Goal: Navigation & Orientation: Find specific page/section

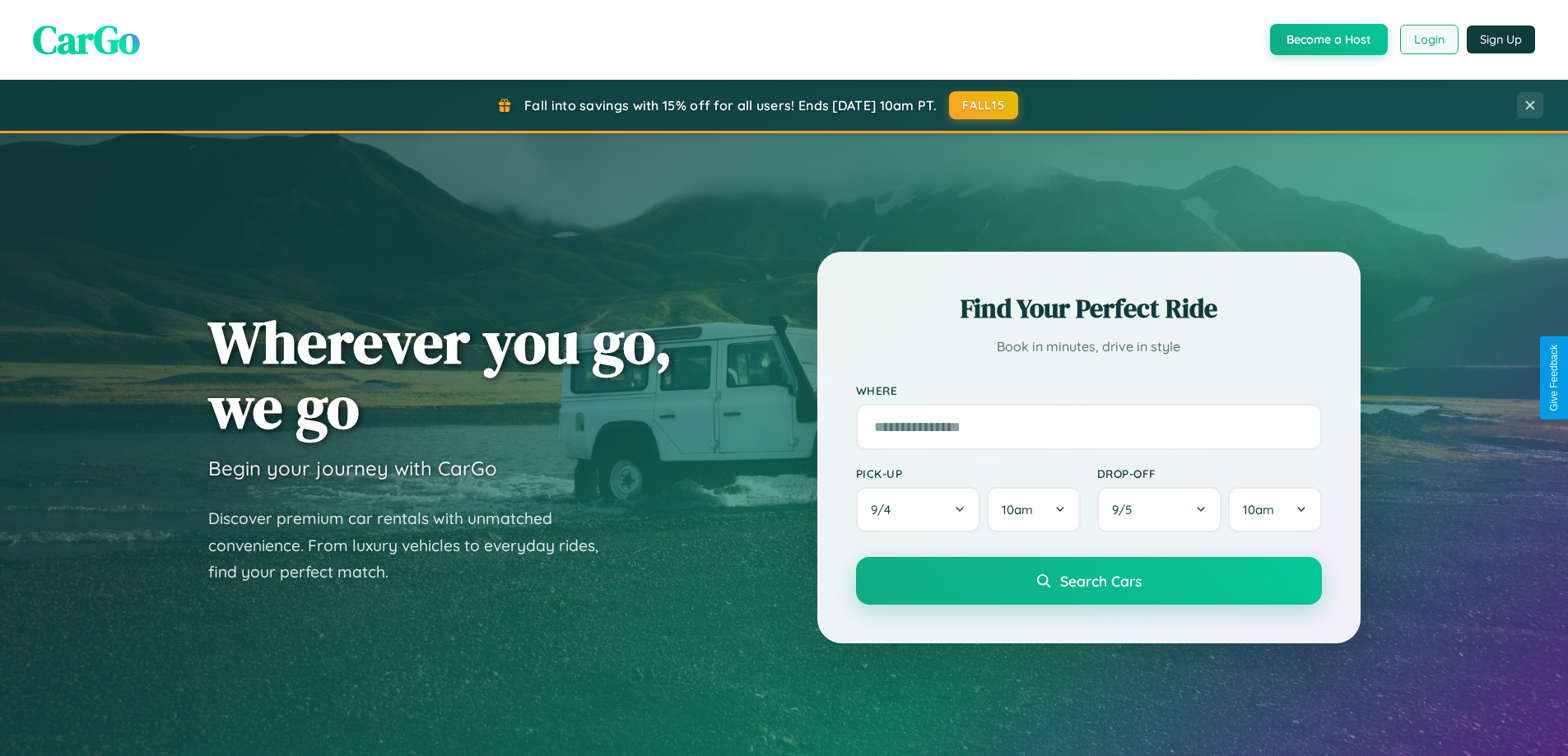
click at [1428, 39] on button "Login" at bounding box center [1429, 39] width 59 height 30
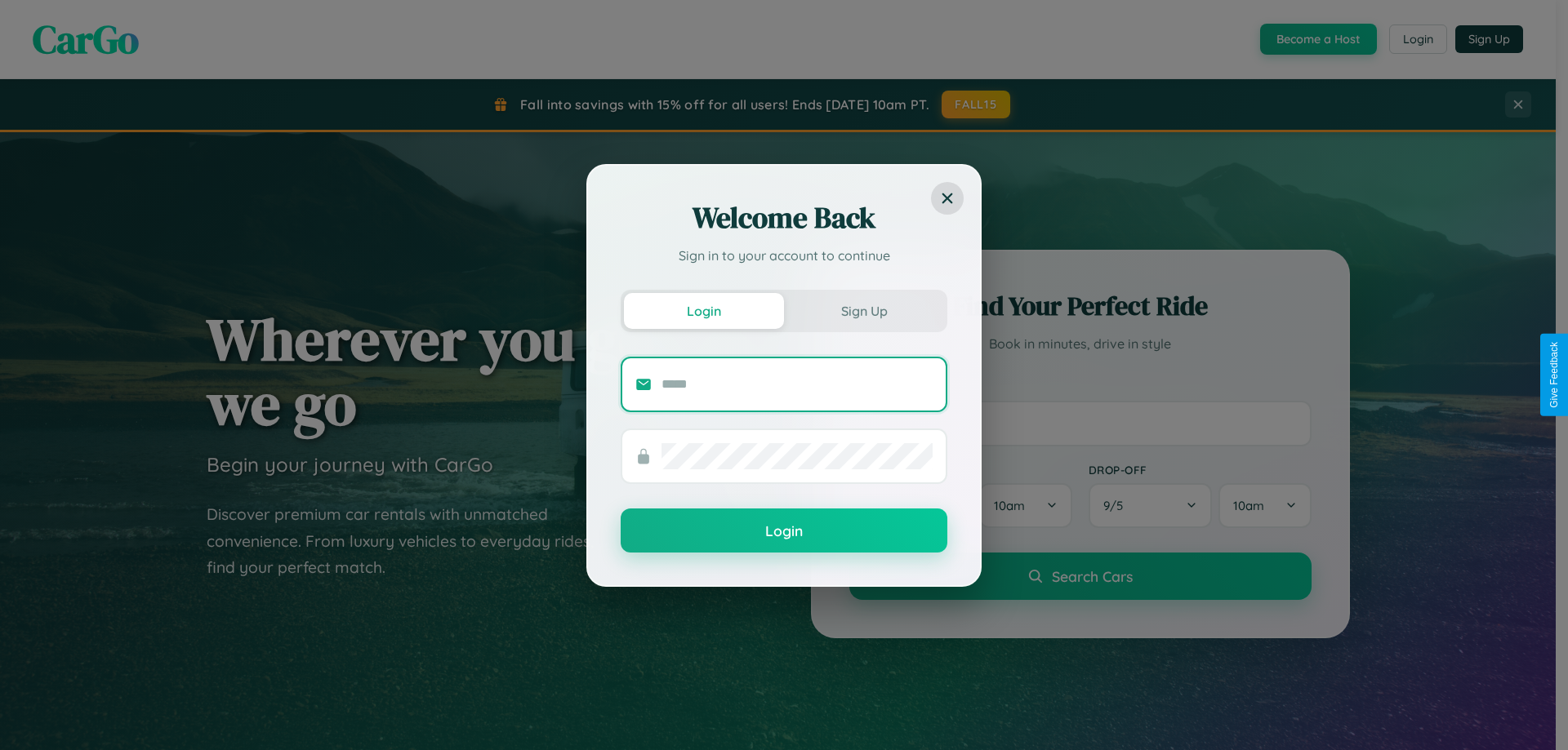
click at [797, 384] on input "text" at bounding box center [797, 384] width 271 height 26
type input "**********"
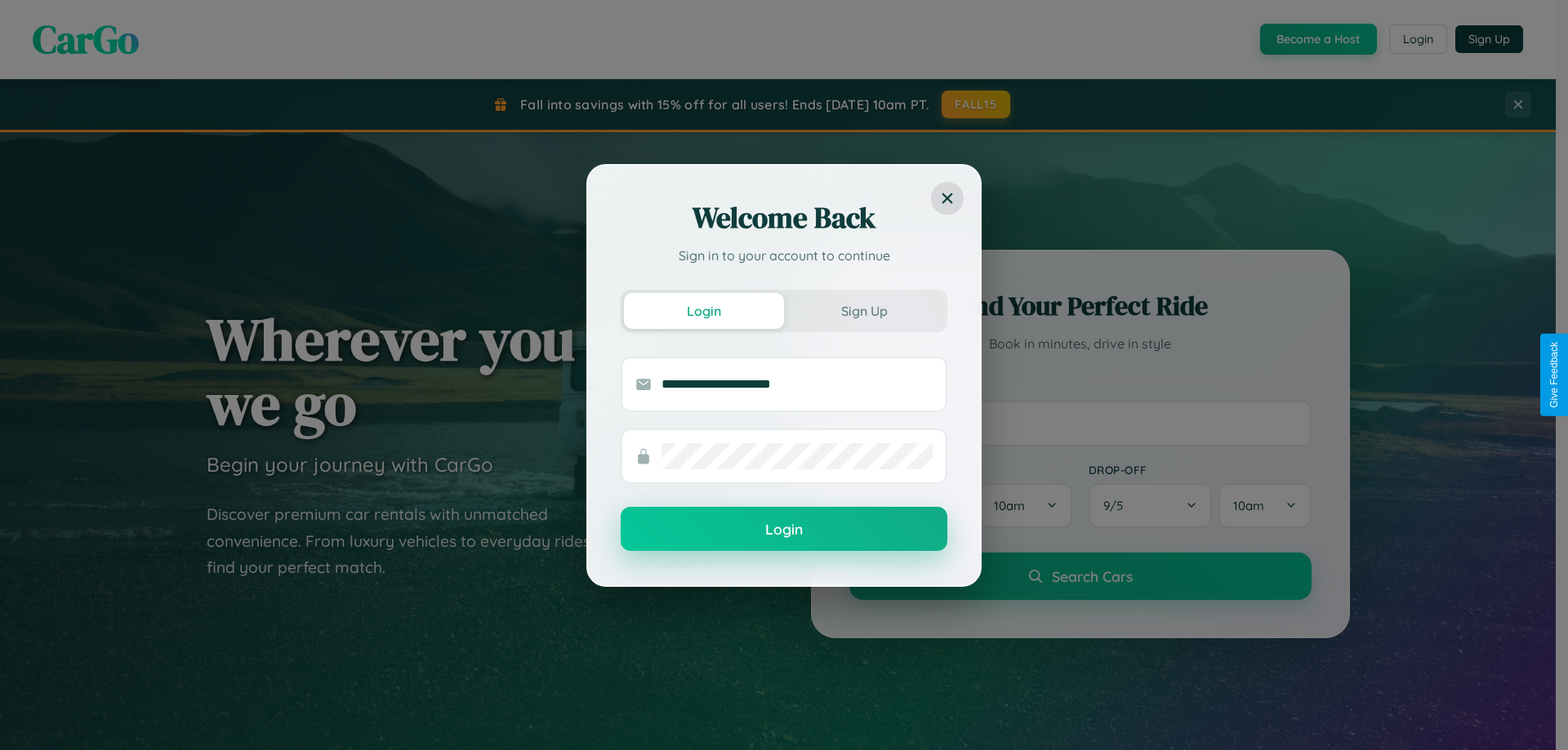
click at [784, 530] on button "Login" at bounding box center [784, 529] width 327 height 44
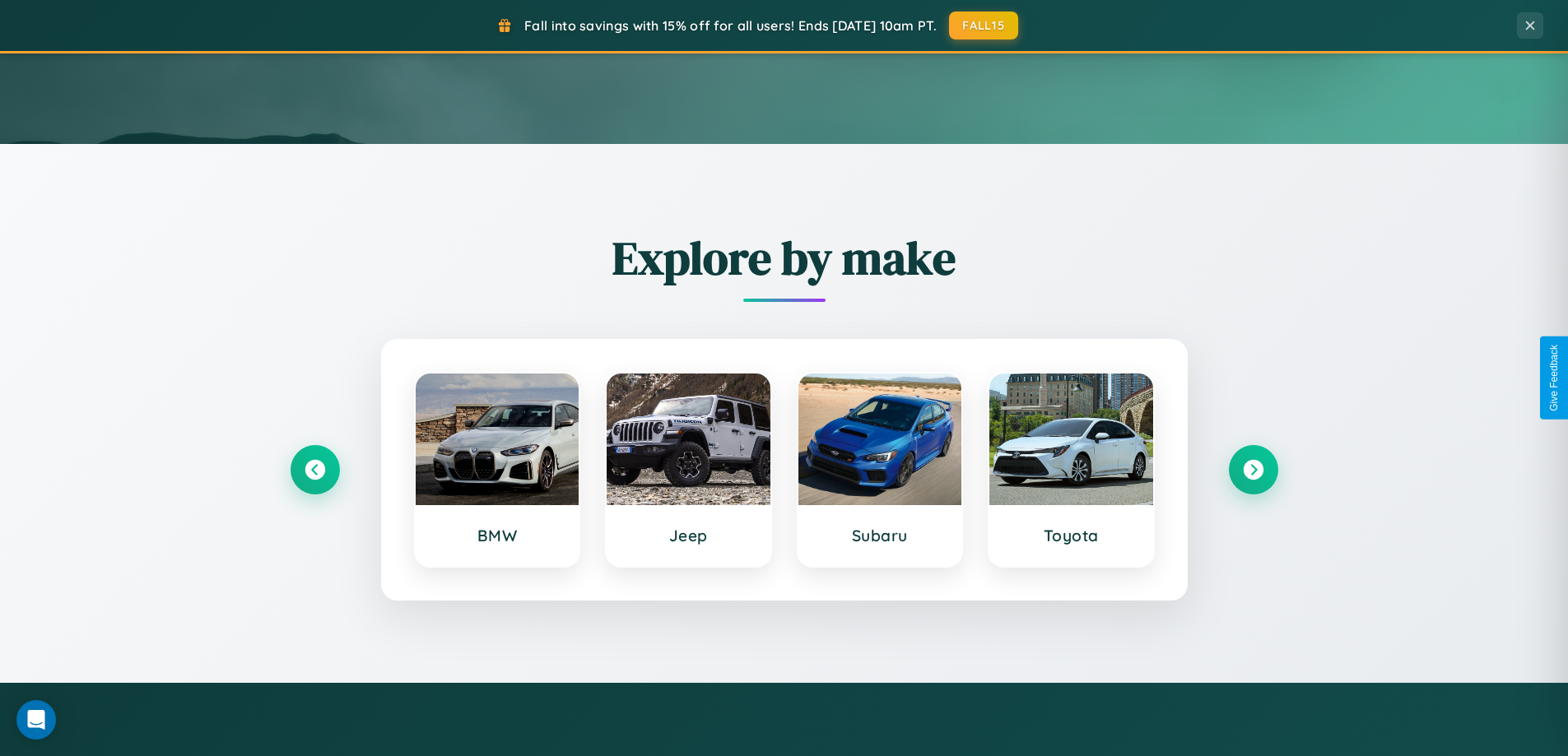
scroll to position [710, 0]
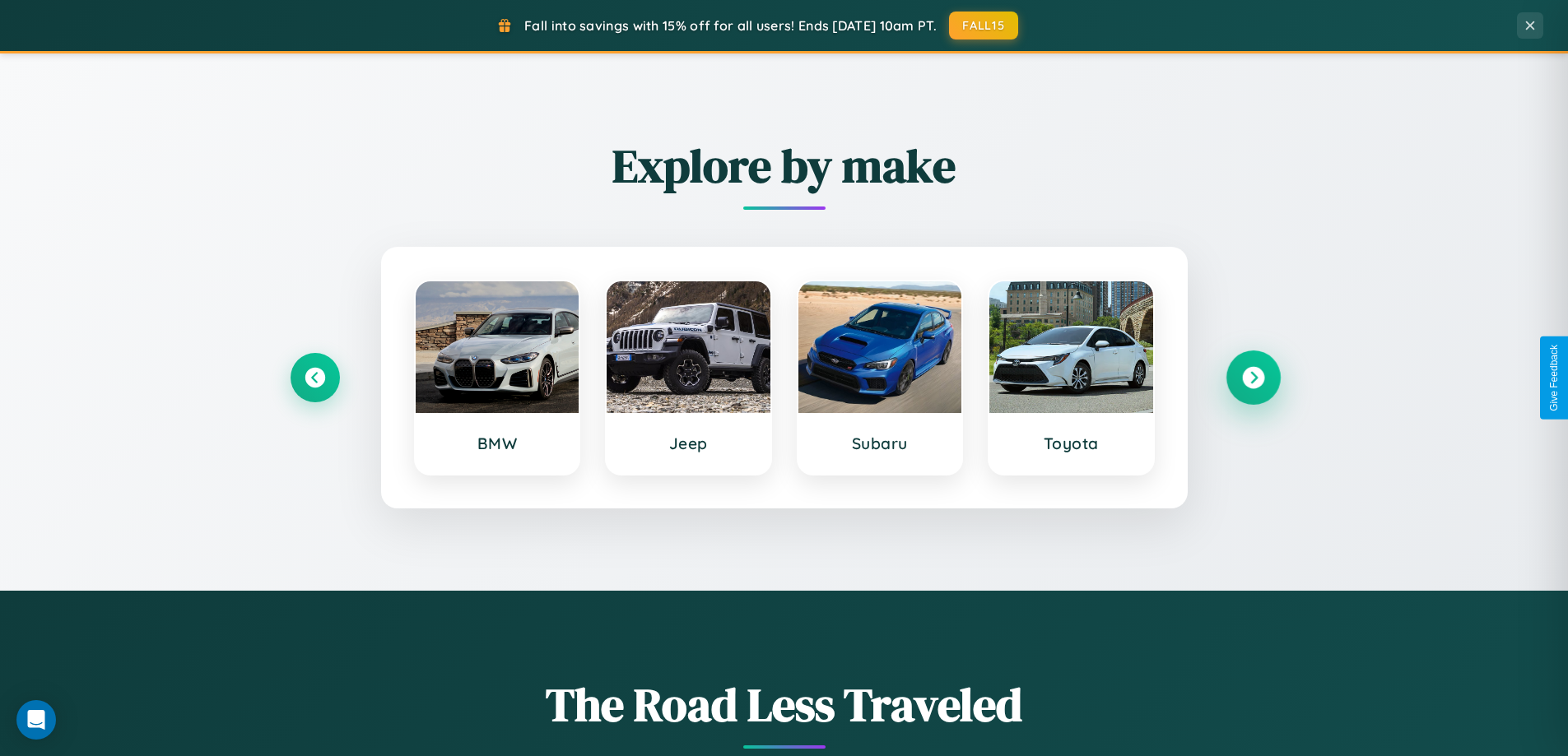
click at [1253, 378] on icon at bounding box center [1253, 378] width 22 height 22
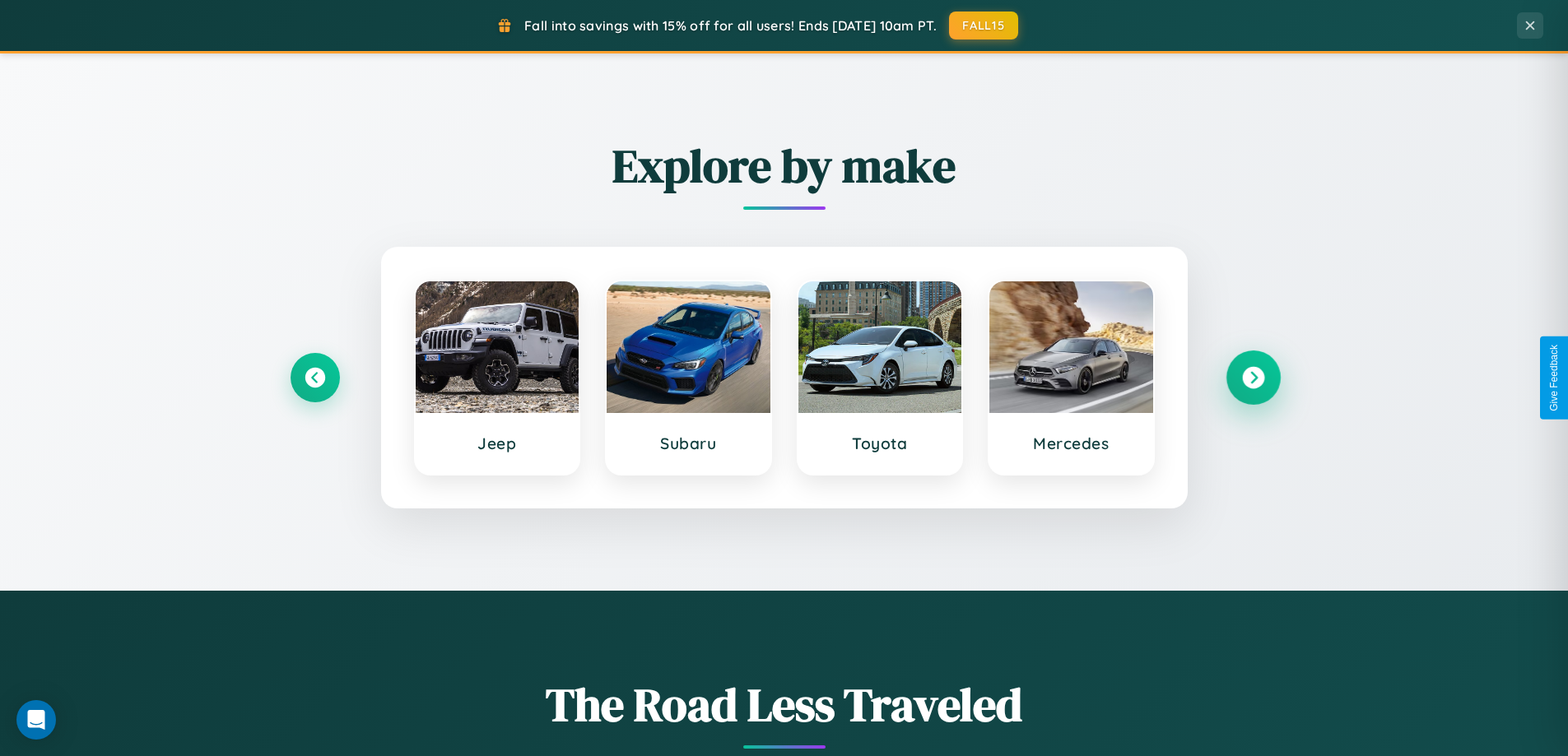
click at [1253, 378] on icon at bounding box center [1253, 378] width 22 height 22
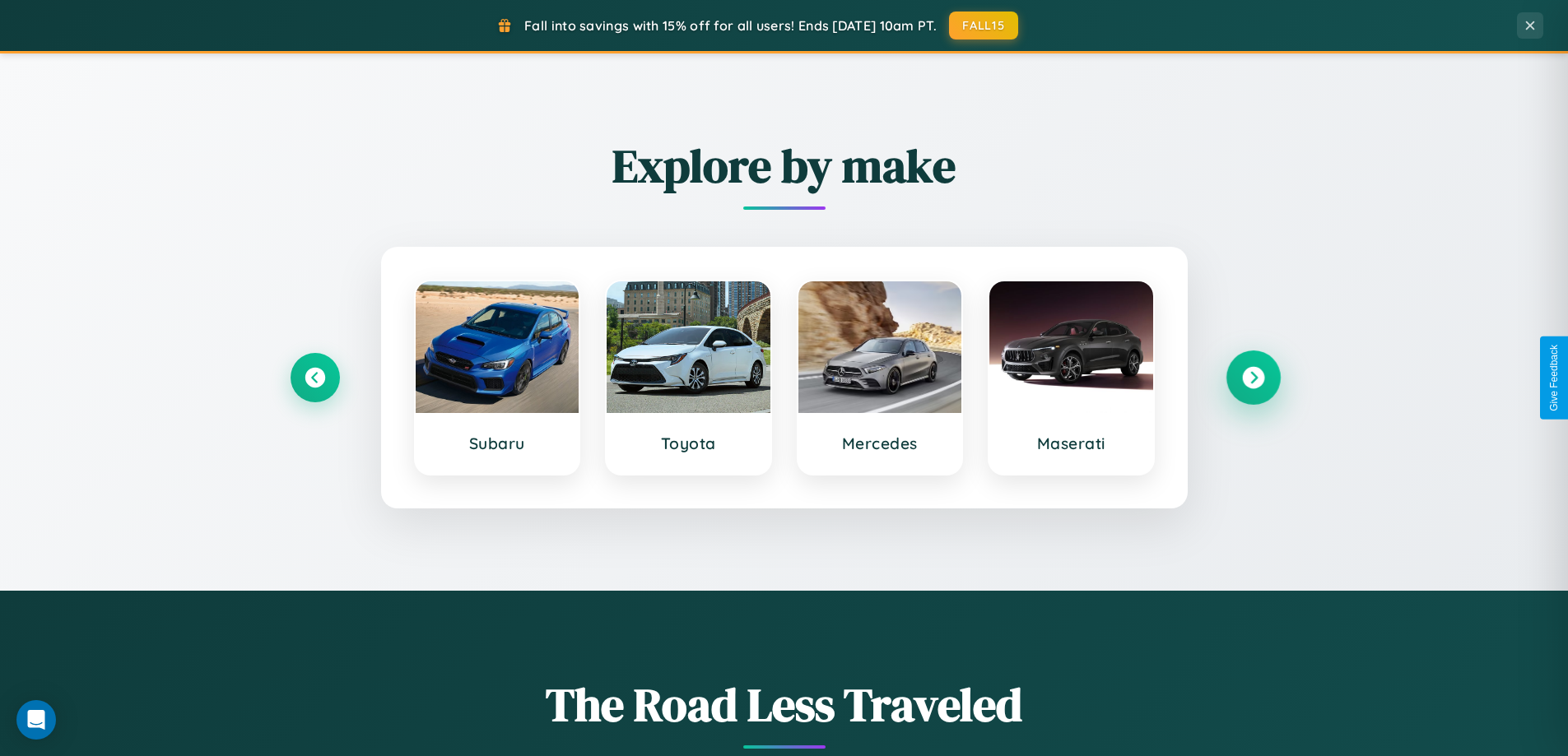
click at [1253, 378] on icon at bounding box center [1253, 378] width 22 height 22
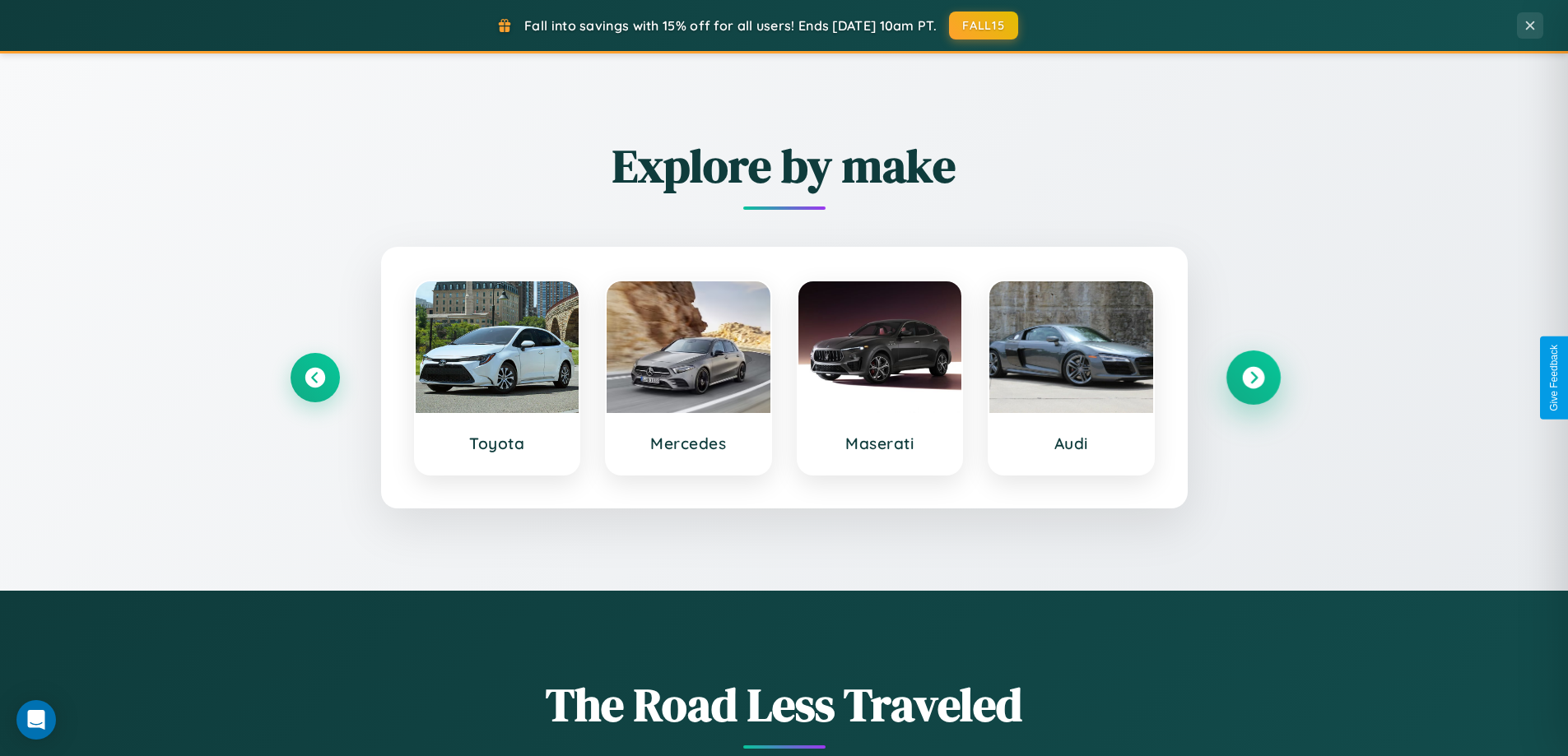
click at [1253, 378] on icon at bounding box center [1253, 378] width 22 height 22
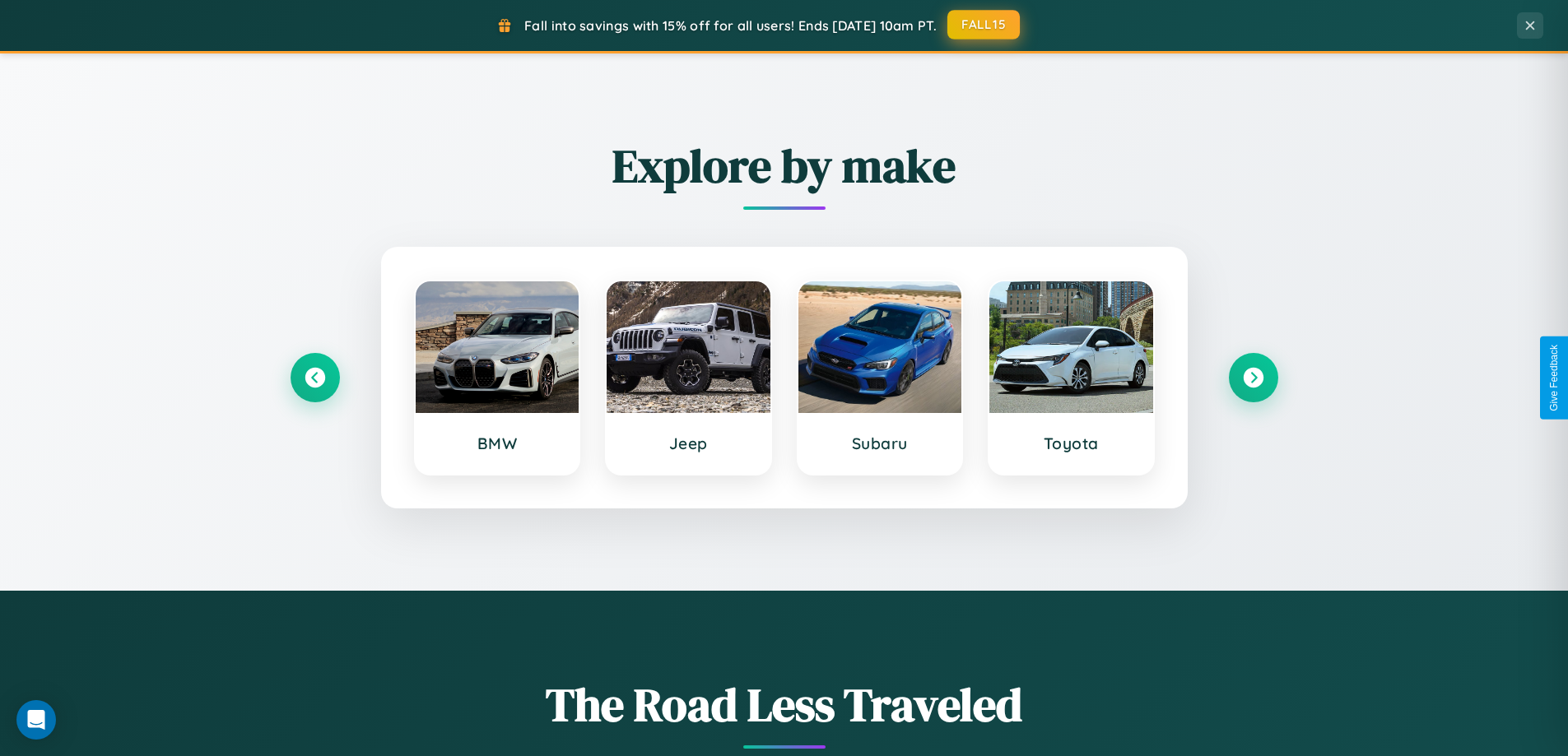
click at [984, 25] on button "FALL15" at bounding box center [983, 24] width 72 height 30
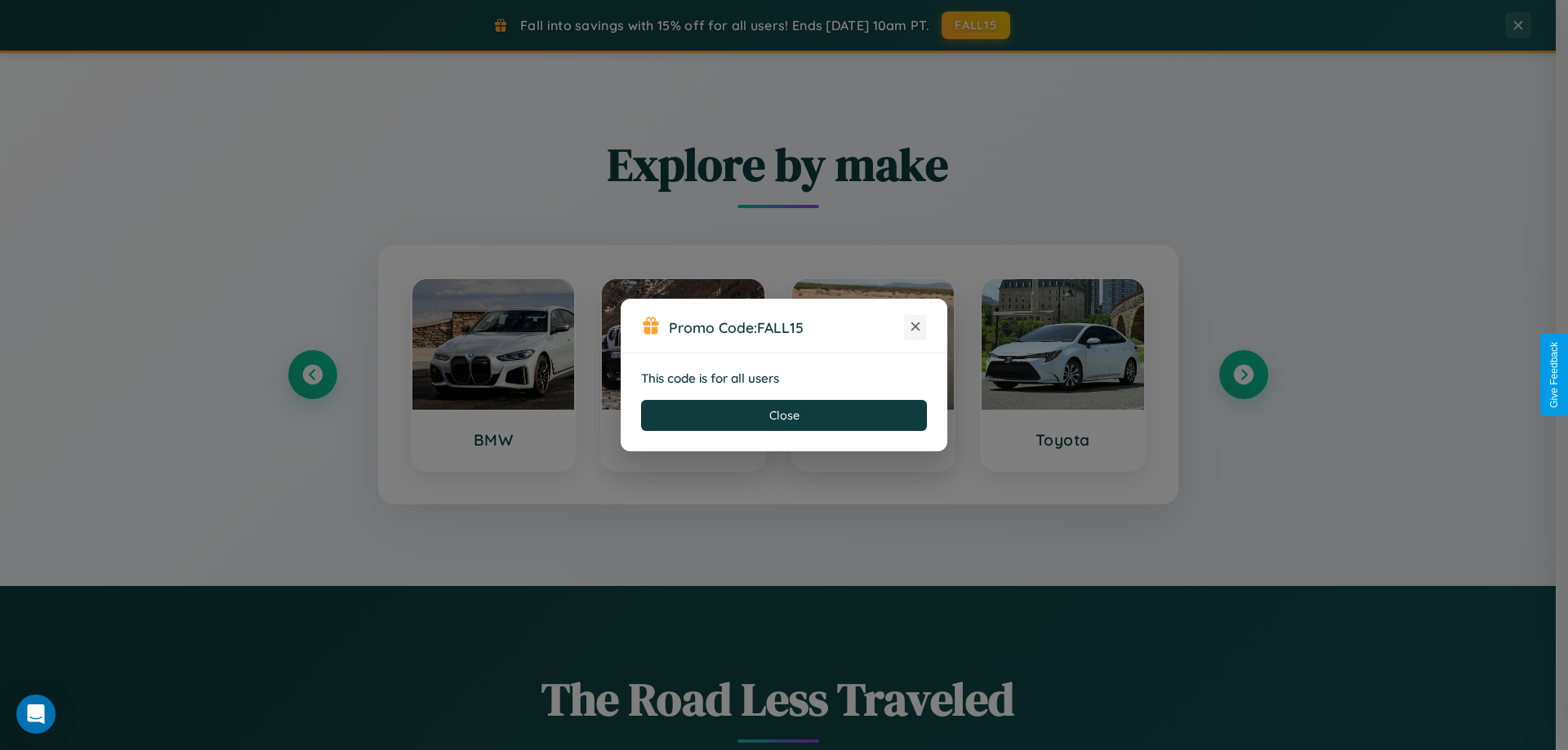
click at [915, 328] on icon at bounding box center [914, 326] width 16 height 16
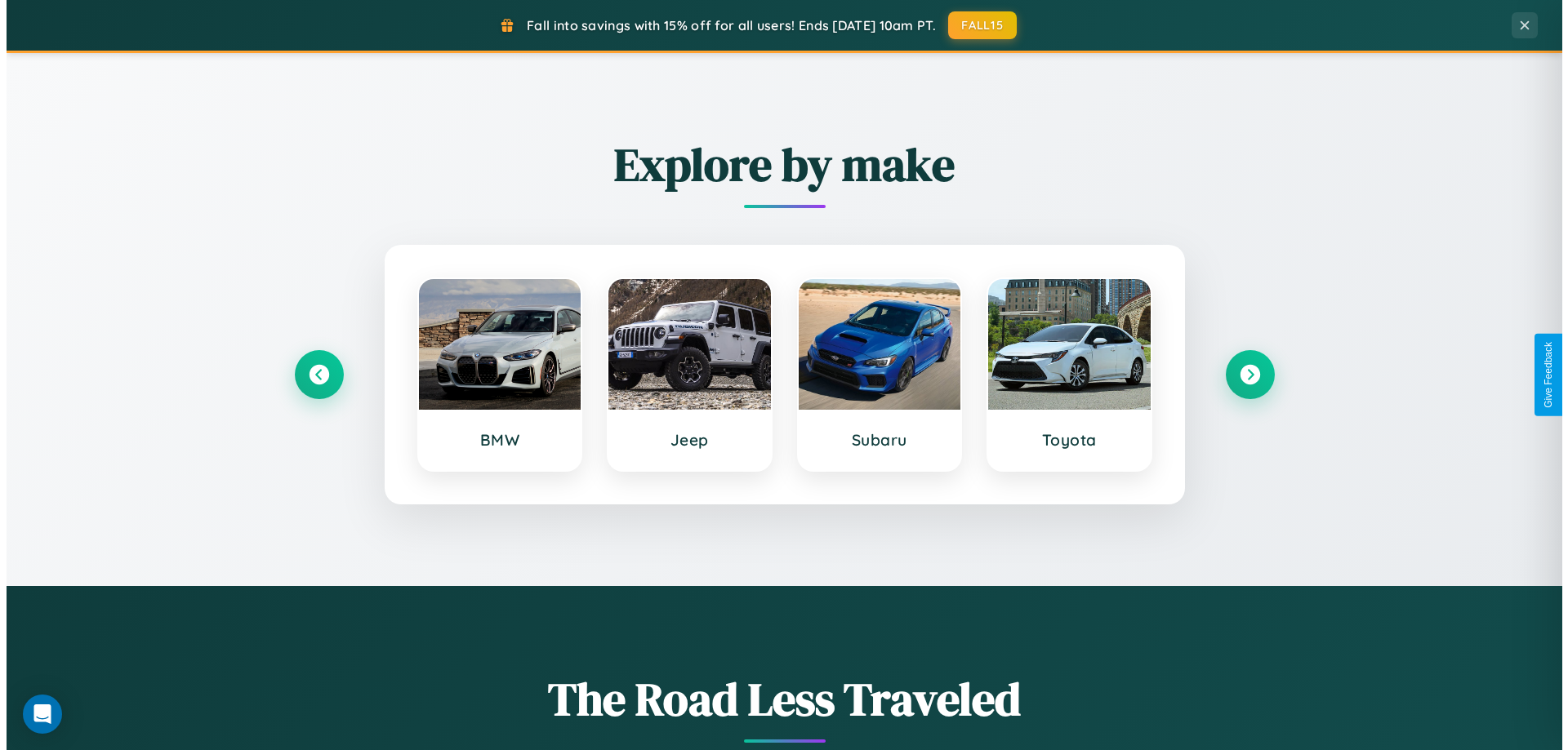
scroll to position [0, 0]
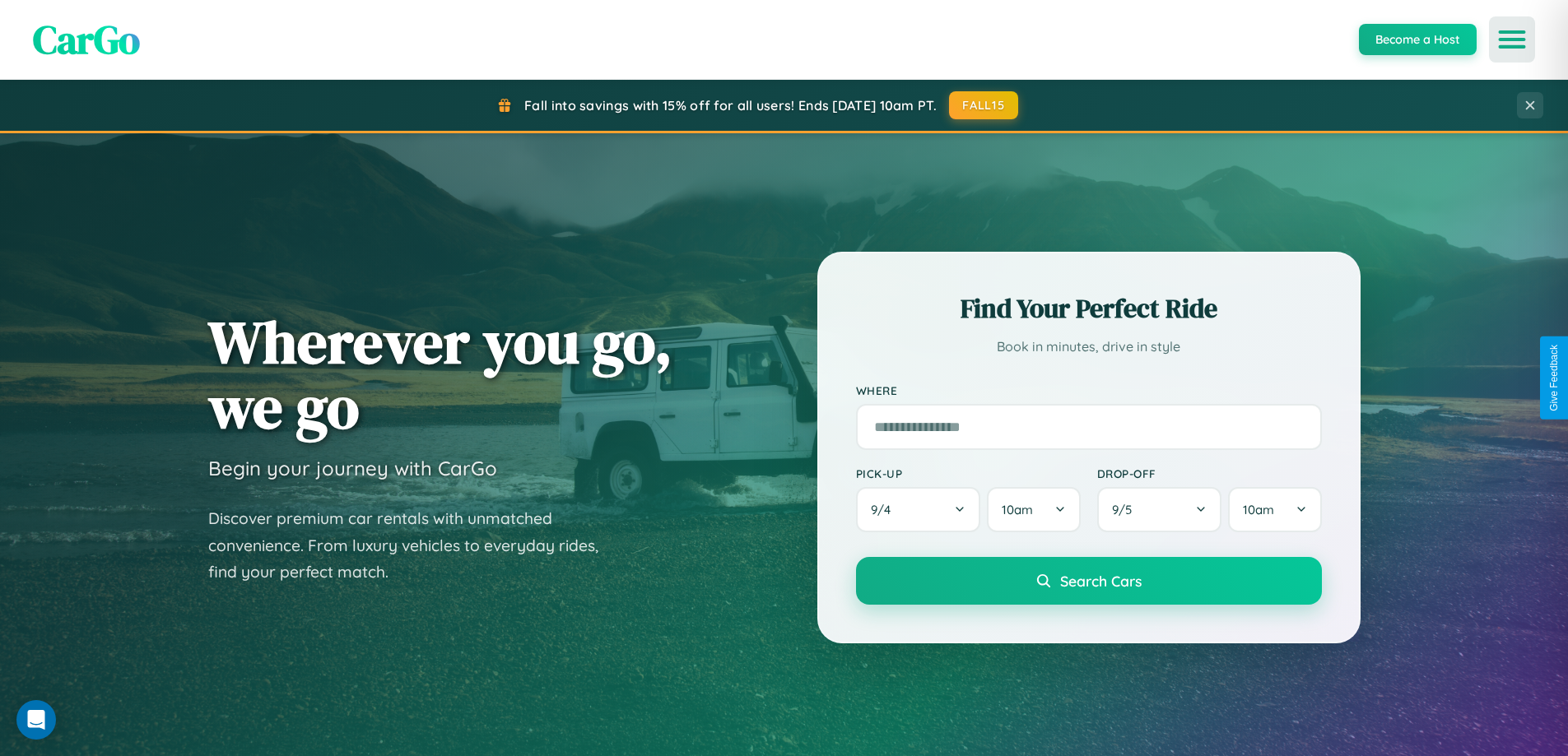
click at [1512, 39] on icon "Open menu" at bounding box center [1512, 39] width 24 height 14
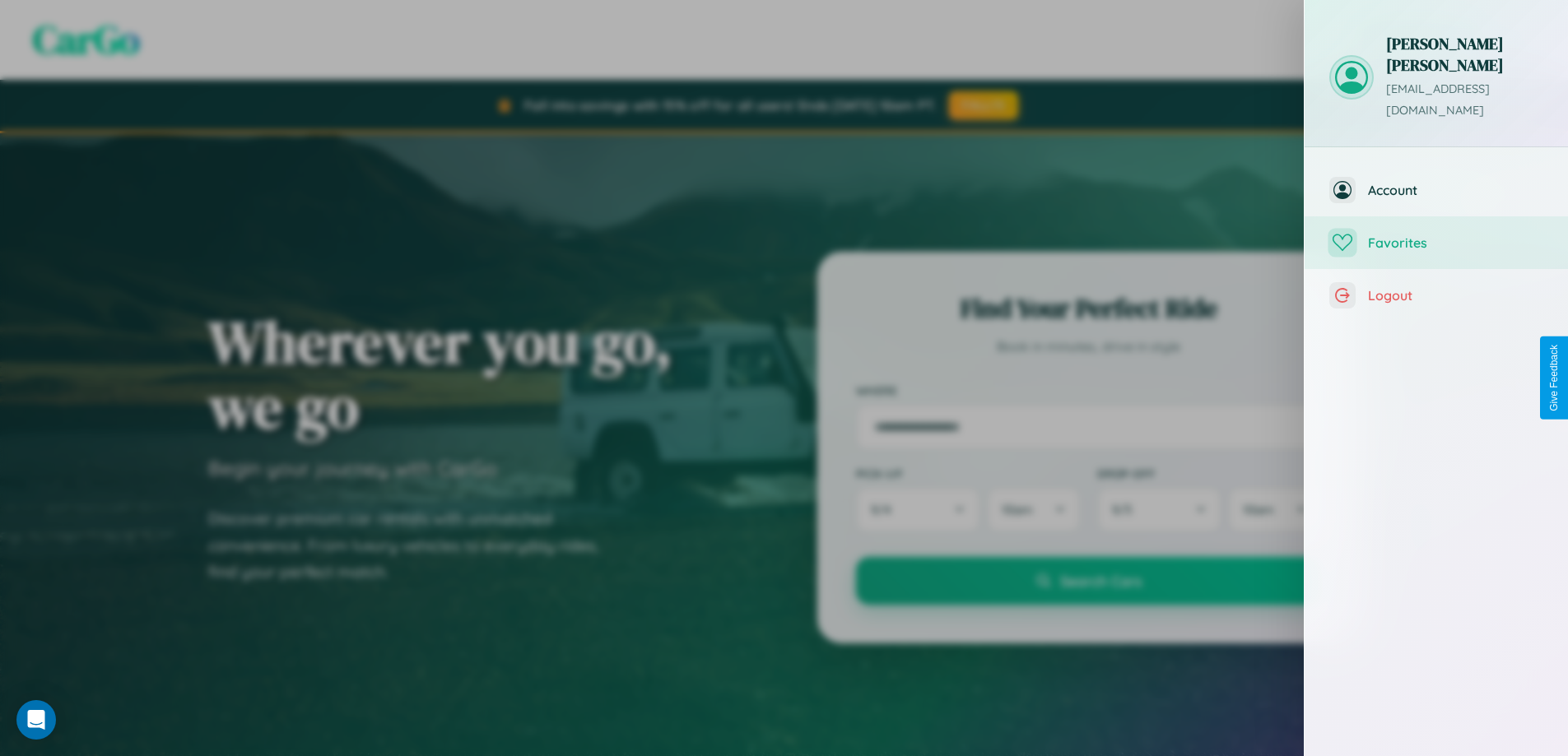
click at [1436, 235] on span "Favorites" at bounding box center [1455, 243] width 175 height 16
